Goal: Find specific page/section: Find specific page/section

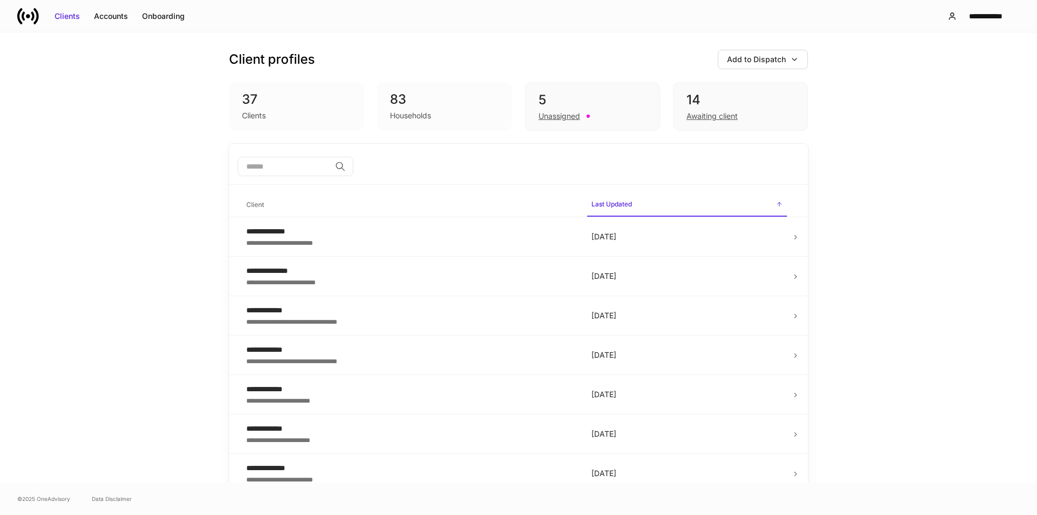
click at [941, 316] on div "**********" at bounding box center [518, 257] width 1037 height 450
click at [116, 17] on div "Accounts" at bounding box center [111, 16] width 34 height 11
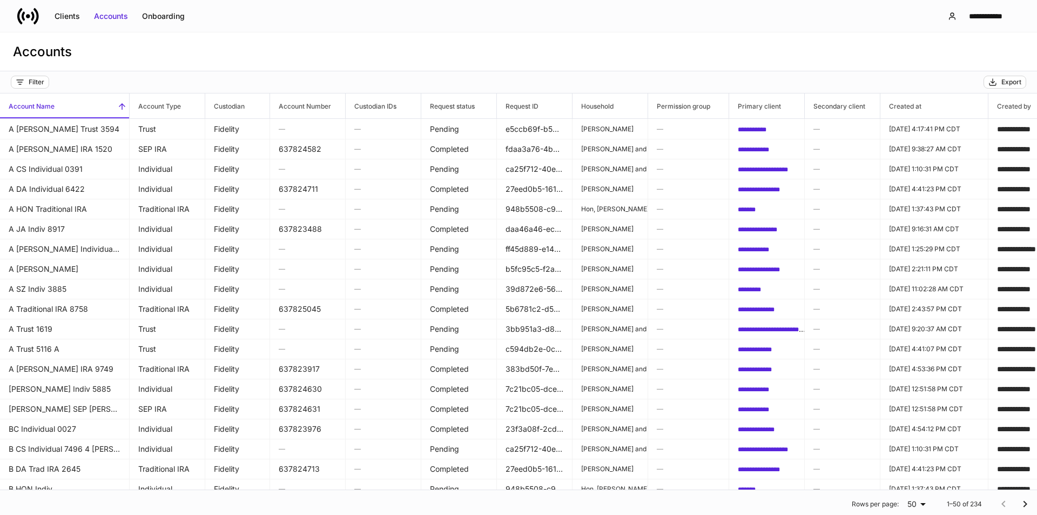
click at [768, 53] on div "Accounts" at bounding box center [518, 51] width 1037 height 39
